Goal: Task Accomplishment & Management: Use online tool/utility

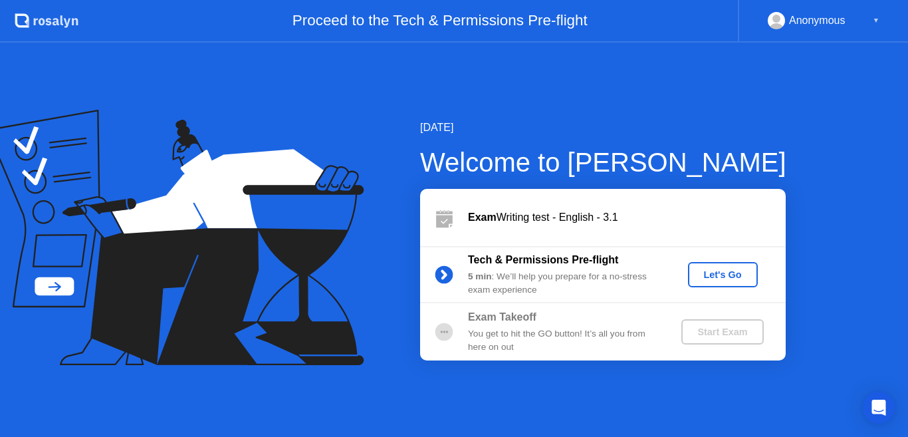
click at [712, 275] on div "Let's Go" at bounding box center [722, 274] width 59 height 11
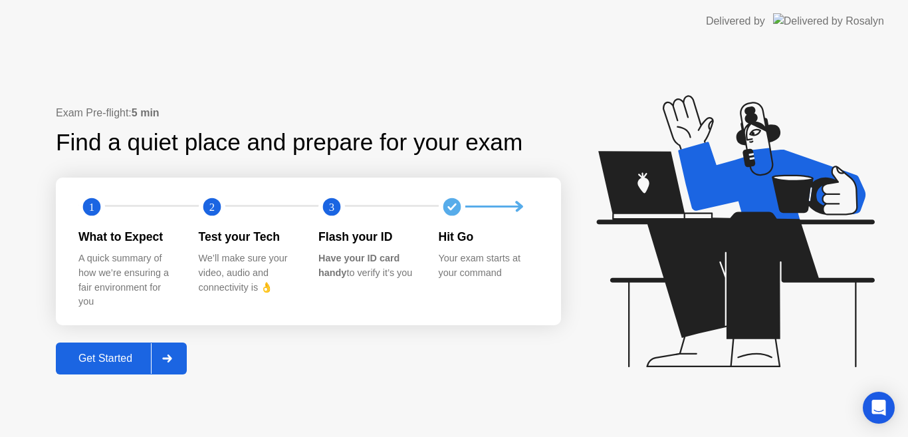
click at [403, 348] on div "Exam Pre-flight: 5 min Find a quiet place and prepare for your exam 1 2 3 What …" at bounding box center [308, 239] width 505 height 269
click at [112, 356] on div "Get Started" at bounding box center [105, 358] width 91 height 12
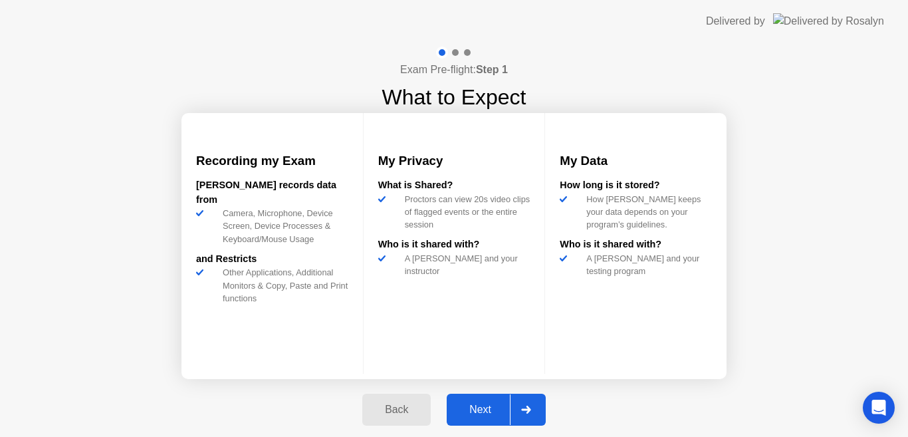
click at [485, 405] on div "Next" at bounding box center [480, 410] width 59 height 12
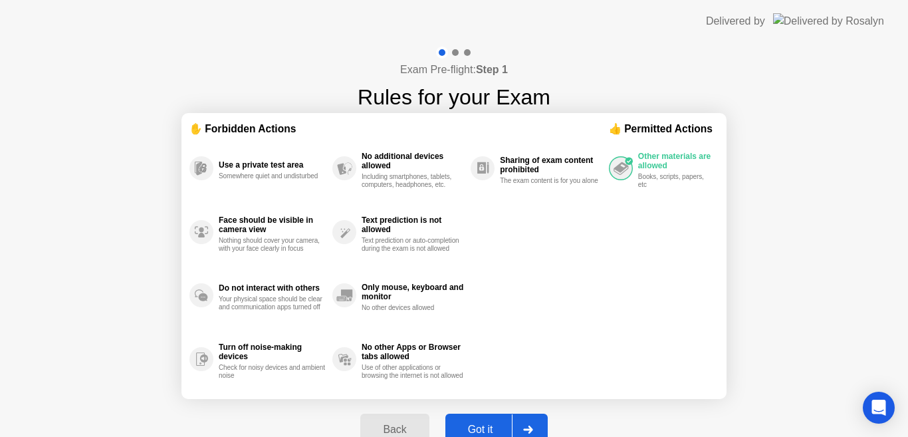
click at [485, 429] on div "Got it" at bounding box center [480, 429] width 62 height 12
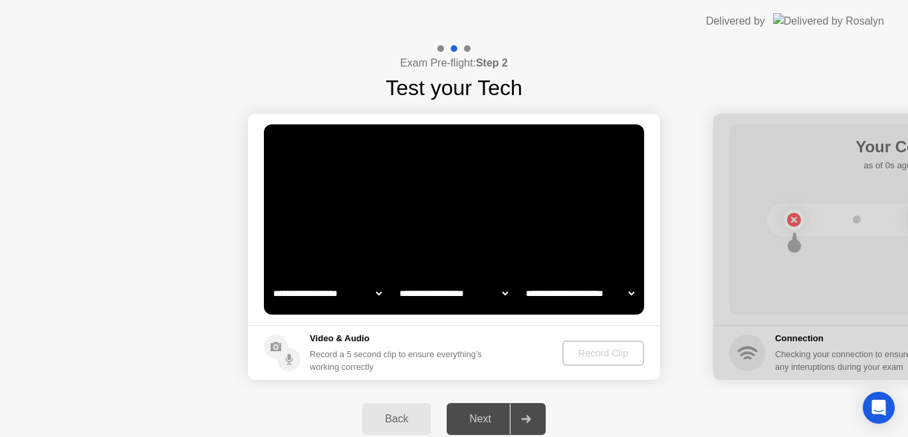
select select "**********"
select select "*******"
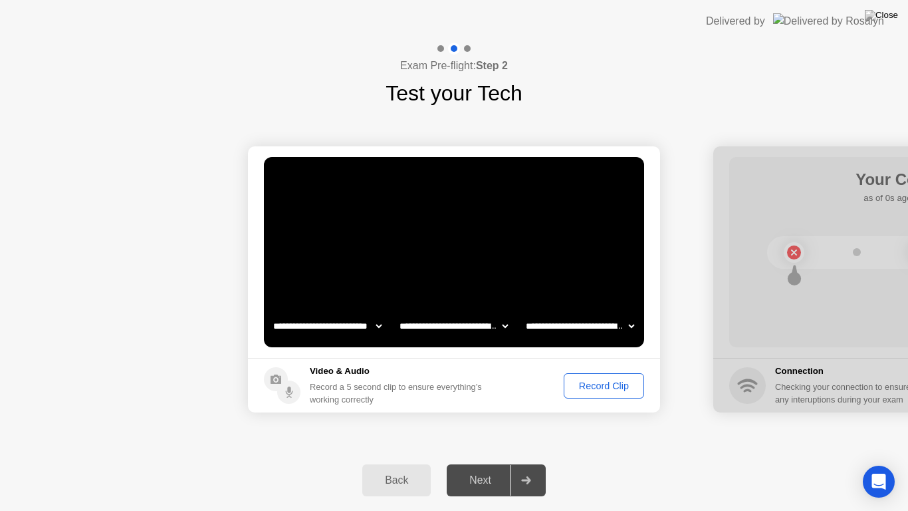
click at [599, 384] on div "Record Clip" at bounding box center [603, 385] width 71 height 11
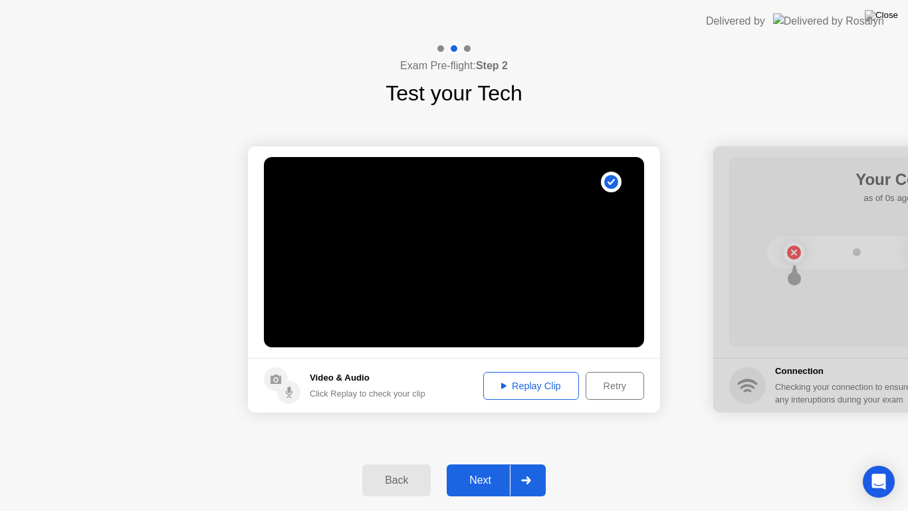
click at [477, 436] on div "Next" at bounding box center [480, 480] width 59 height 12
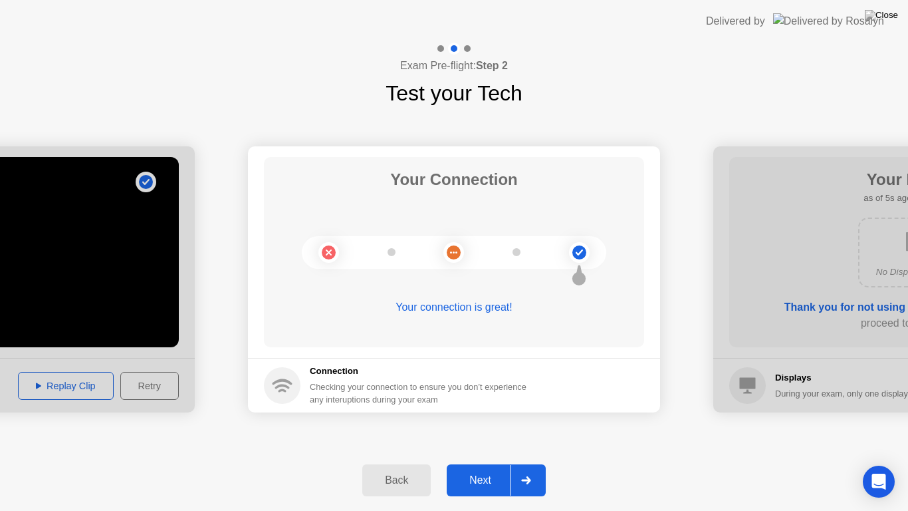
click at [477, 436] on div "Next" at bounding box center [480, 480] width 59 height 12
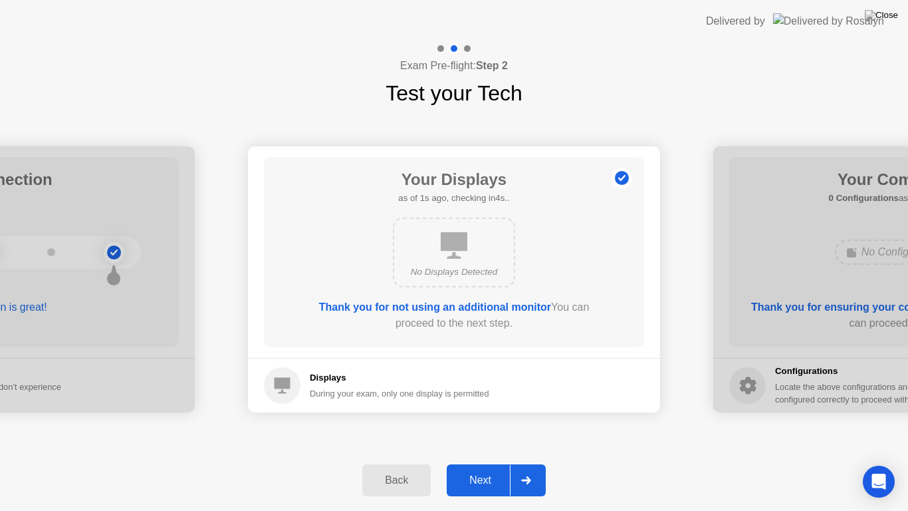
click at [477, 436] on div "Next" at bounding box center [480, 480] width 59 height 12
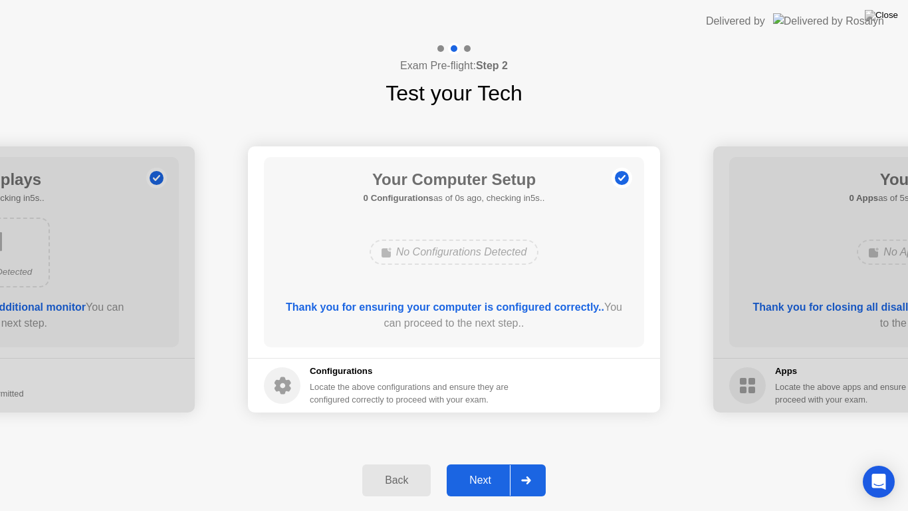
click at [477, 436] on div "Next" at bounding box center [480, 480] width 59 height 12
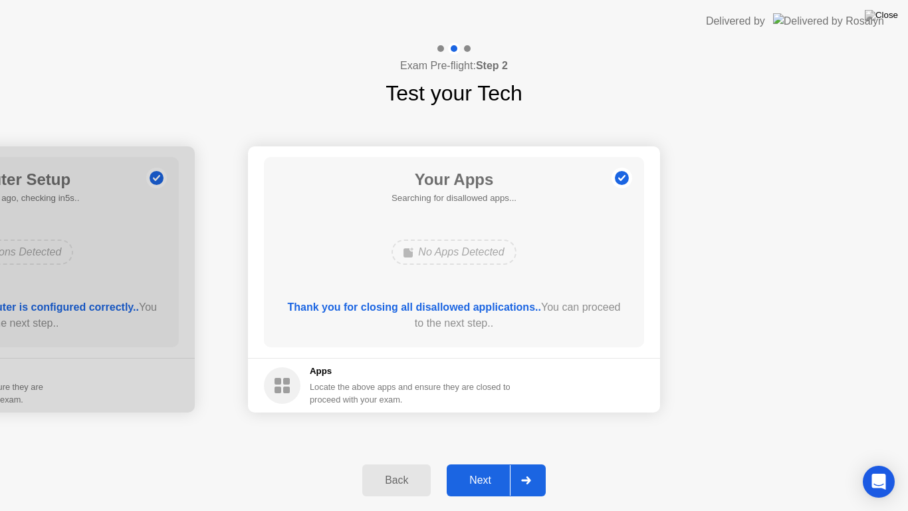
click at [477, 436] on div "Next" at bounding box center [480, 480] width 59 height 12
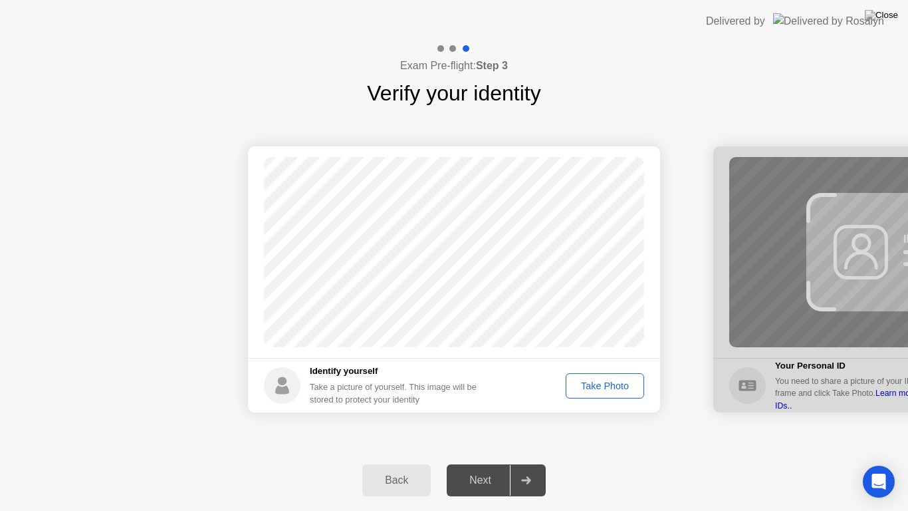
click at [602, 383] on div "Take Photo" at bounding box center [604, 385] width 69 height 11
click at [494, 436] on div "Next" at bounding box center [480, 480] width 59 height 12
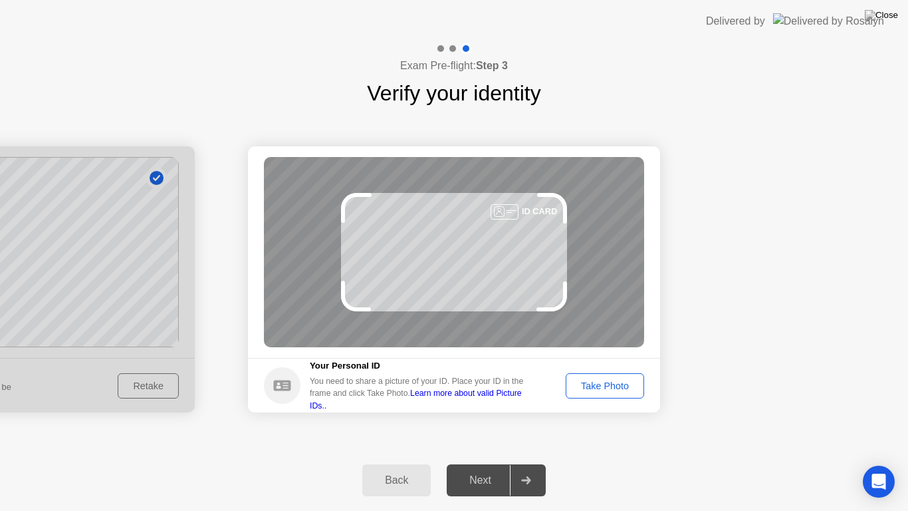
click at [594, 391] on div "Take Photo" at bounding box center [604, 385] width 69 height 11
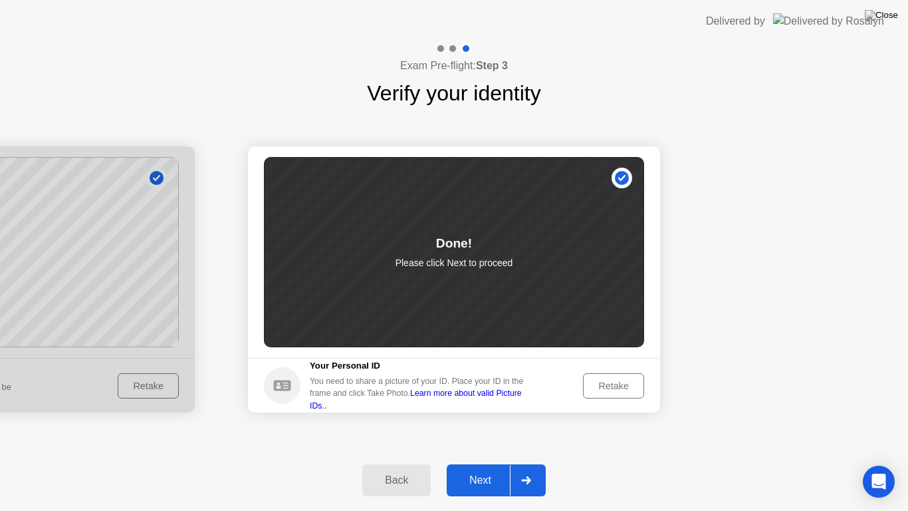
click at [489, 436] on div "Next" at bounding box center [480, 480] width 59 height 12
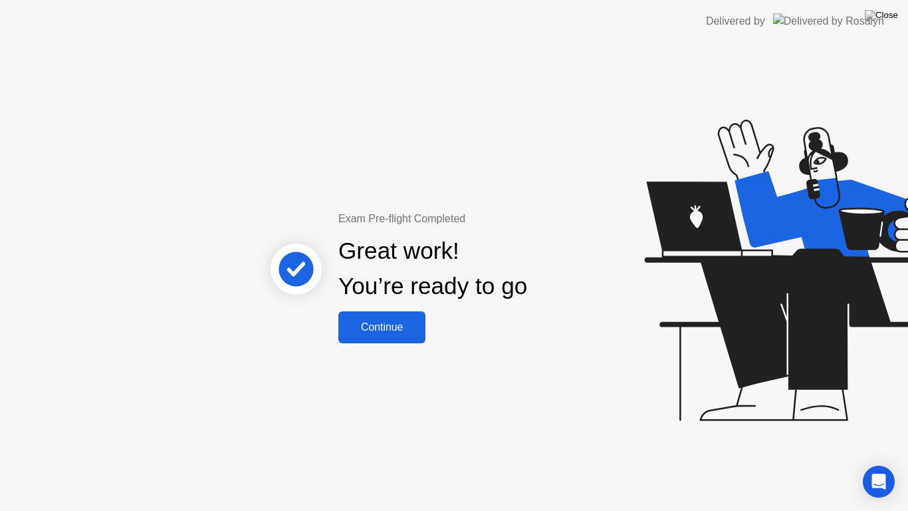
click at [382, 333] on div "Continue" at bounding box center [381, 327] width 79 height 12
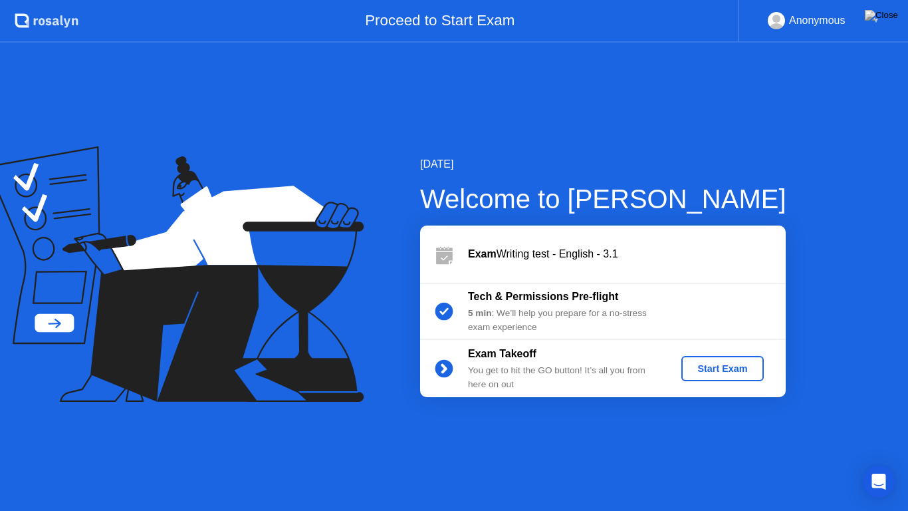
click at [716, 368] on div "Start Exam" at bounding box center [722, 368] width 71 height 11
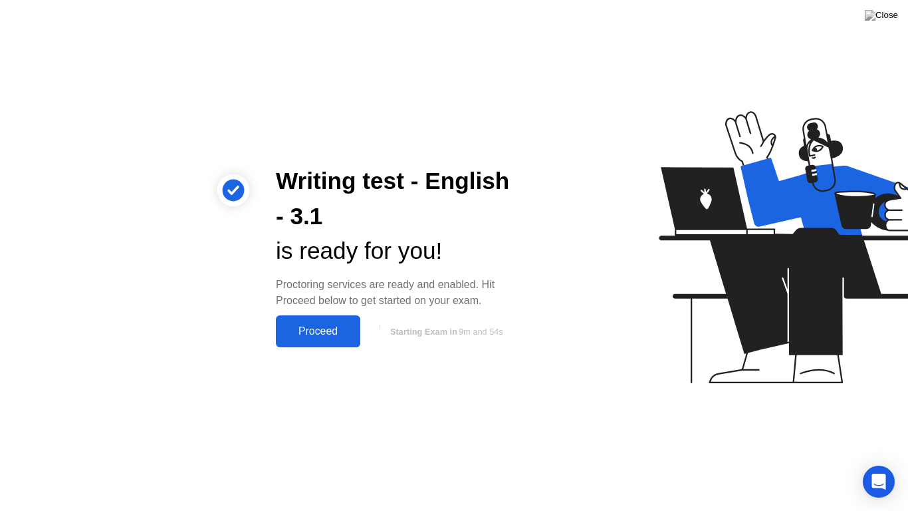
click at [320, 332] on div "Proceed" at bounding box center [318, 331] width 76 height 12
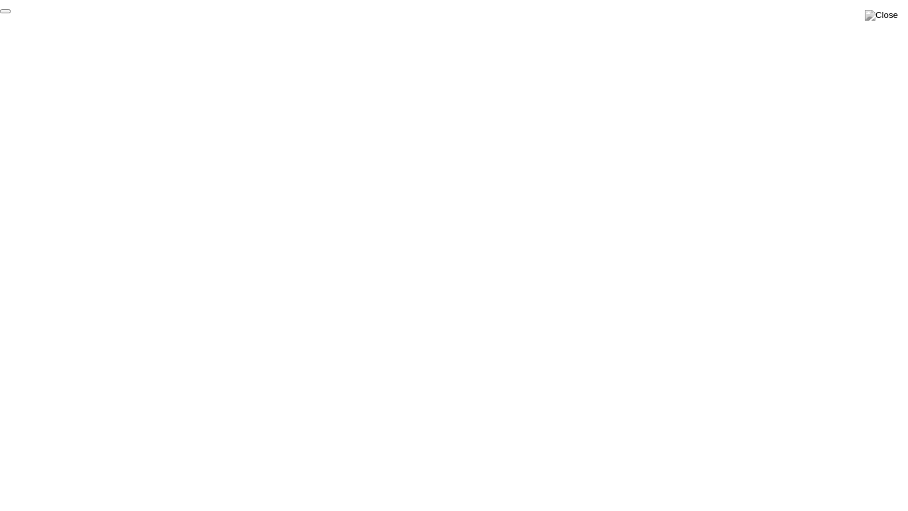
click div "End Proctoring Session"
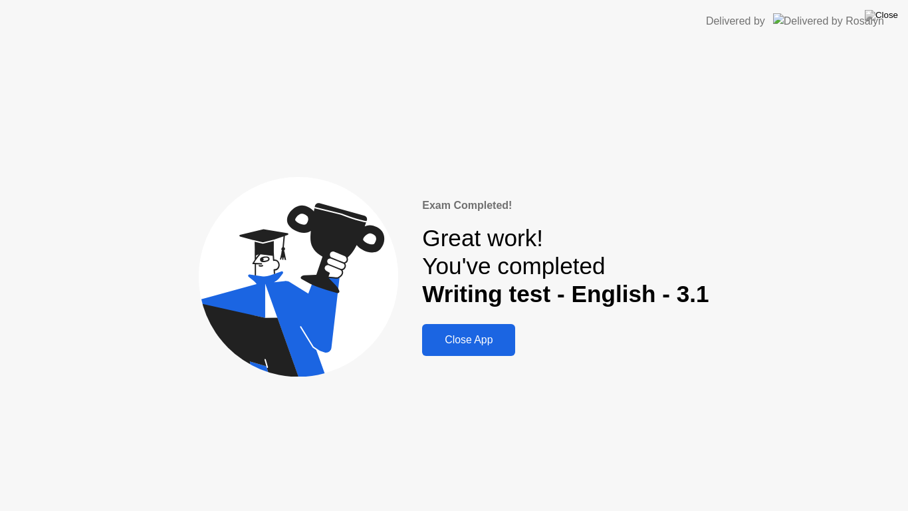
click at [487, 338] on div "Close App" at bounding box center [468, 340] width 85 height 12
